Goal: Task Accomplishment & Management: Manage account settings

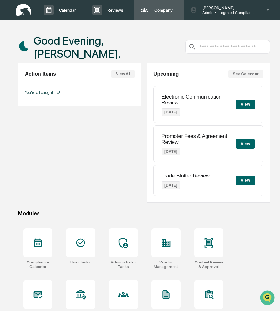
click at [158, 13] on div "Company People, Data, Settings" at bounding box center [158, 10] width 43 height 10
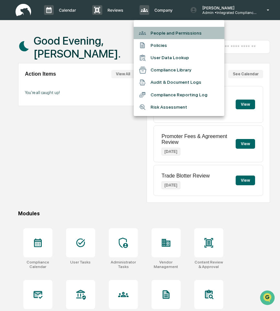
click at [174, 31] on li "People and Permissions" at bounding box center [179, 33] width 91 height 12
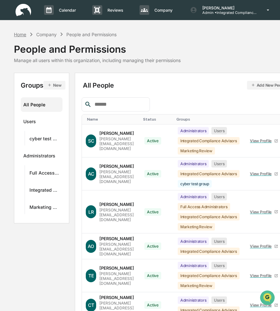
click at [19, 35] on div "Home" at bounding box center [20, 34] width 12 height 5
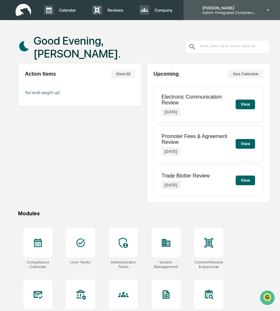
click at [248, 10] on p "[PERSON_NAME]" at bounding box center [227, 7] width 60 height 5
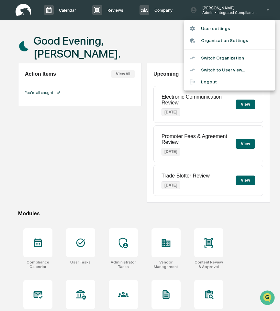
click at [234, 41] on li "Organization Settings" at bounding box center [229, 41] width 91 height 12
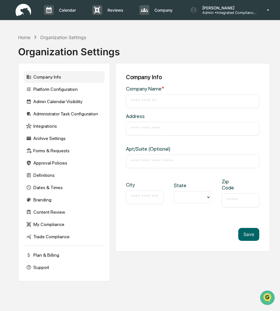
type input "**********"
type input "*******"
type input "*****"
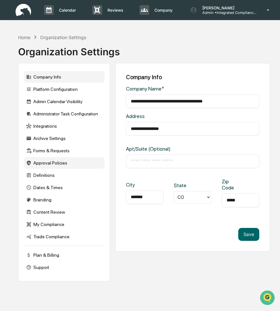
click at [71, 164] on div "Approval Policies" at bounding box center [64, 163] width 81 height 12
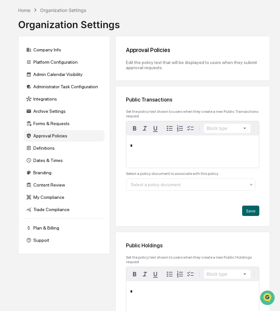
scroll to position [25, 0]
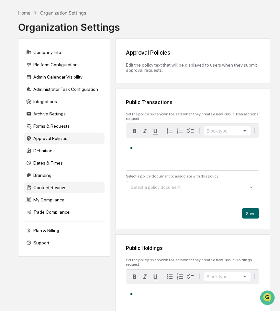
click at [53, 189] on div "Content Review" at bounding box center [64, 188] width 81 height 12
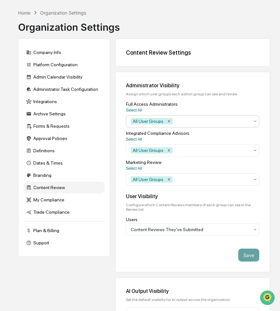
click at [215, 121] on div at bounding box center [212, 121] width 76 height 6
click at [215, 122] on div at bounding box center [212, 121] width 76 height 6
click at [204, 186] on div "All User Groups" at bounding box center [193, 179] width 134 height 12
click at [204, 185] on div "All User Groups" at bounding box center [189, 179] width 125 height 10
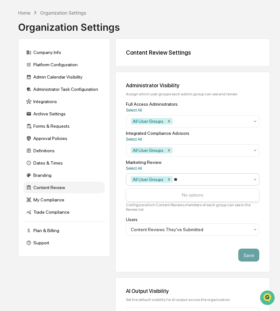
type input "*"
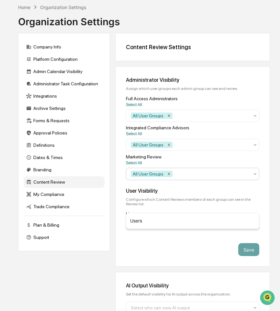
scroll to position [0, 0]
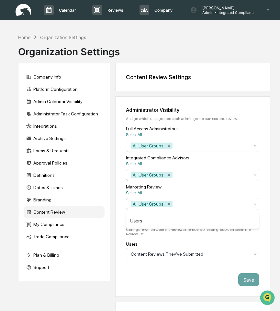
click at [190, 179] on div "All User Groups" at bounding box center [189, 175] width 125 height 10
click at [169, 176] on icon "Remove All User Groups" at bounding box center [169, 175] width 5 height 5
click at [171, 206] on icon "Remove All User Groups" at bounding box center [169, 204] width 5 height 5
click at [170, 146] on icon "Remove All User Groups" at bounding box center [169, 146] width 2 height 2
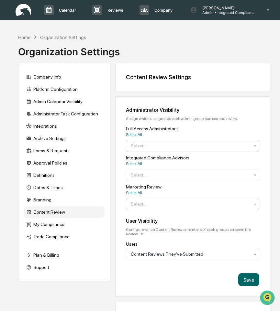
click at [170, 146] on div at bounding box center [190, 146] width 119 height 6
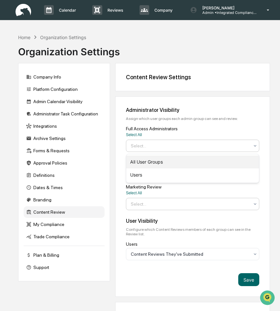
click at [167, 164] on div "All User Groups" at bounding box center [192, 162] width 133 height 13
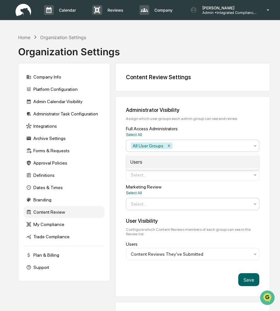
click at [167, 164] on div "Users" at bounding box center [192, 162] width 133 height 13
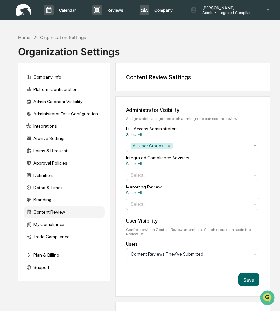
click at [166, 185] on div "Administrator Visibility Assign which user groups each admin group can see and …" at bounding box center [193, 158] width 134 height 103
click at [166, 176] on div at bounding box center [190, 175] width 119 height 6
click at [165, 8] on p "Company" at bounding box center [162, 10] width 27 height 5
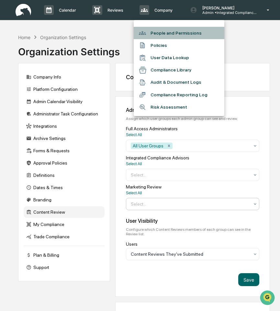
click at [166, 34] on li "People and Permissions" at bounding box center [179, 33] width 91 height 12
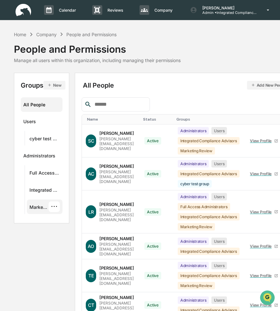
click at [42, 211] on div "Marketing Review" at bounding box center [38, 208] width 19 height 8
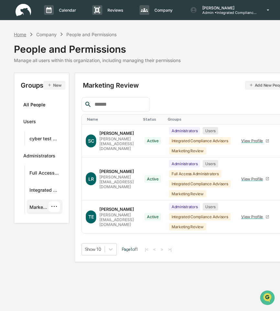
click at [18, 36] on div "Home" at bounding box center [20, 34] width 12 height 5
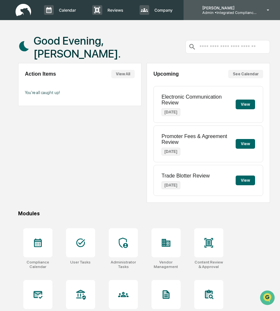
click at [246, 13] on p "Admin • Integrated Compliance Advisors - Consultants" at bounding box center [227, 12] width 60 height 5
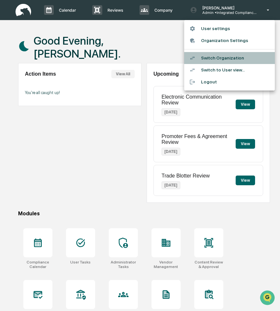
click at [235, 60] on li "Switch Organization" at bounding box center [229, 58] width 91 height 12
